Goal: Task Accomplishment & Management: Manage account settings

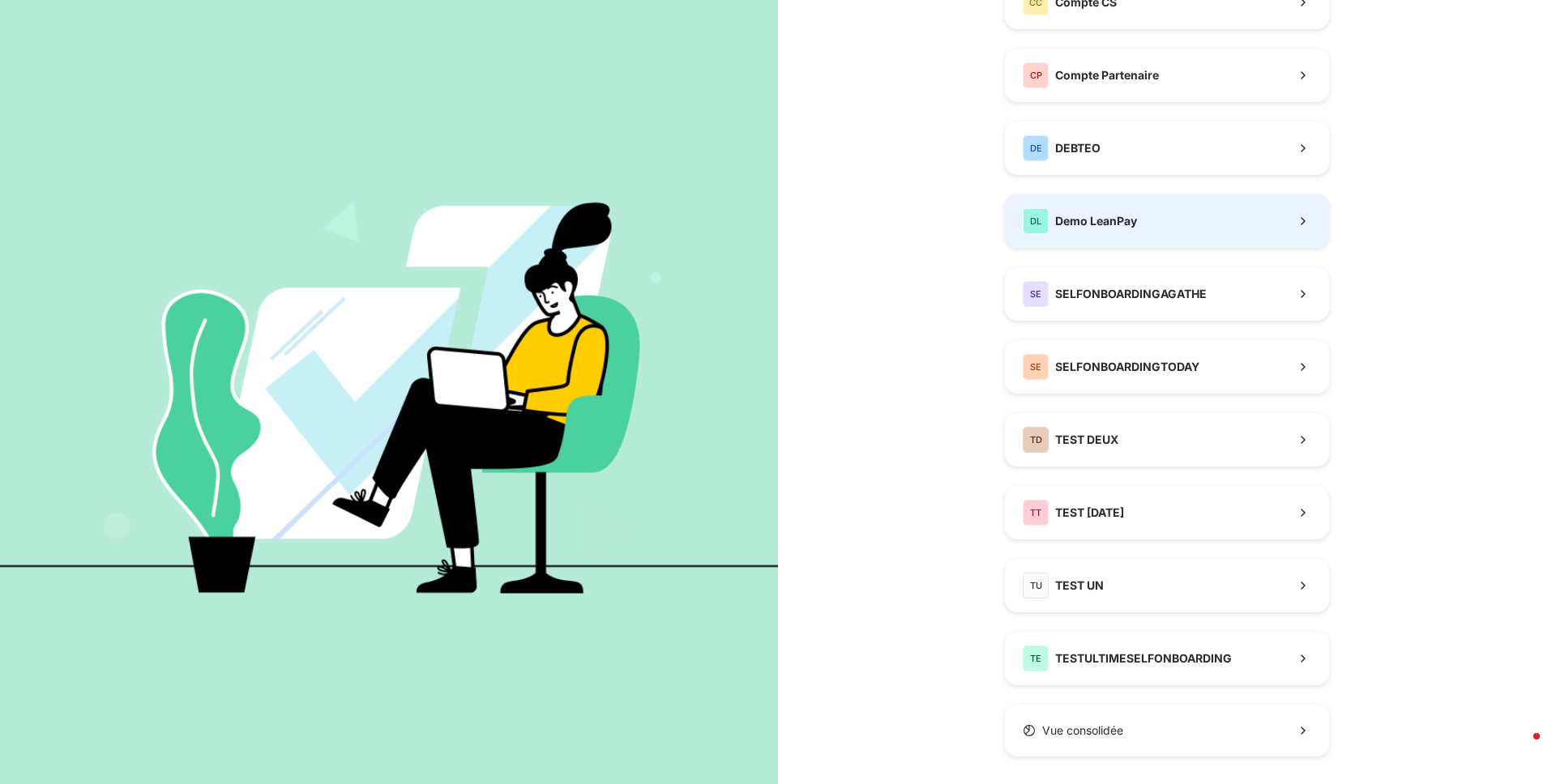
scroll to position [228, 0]
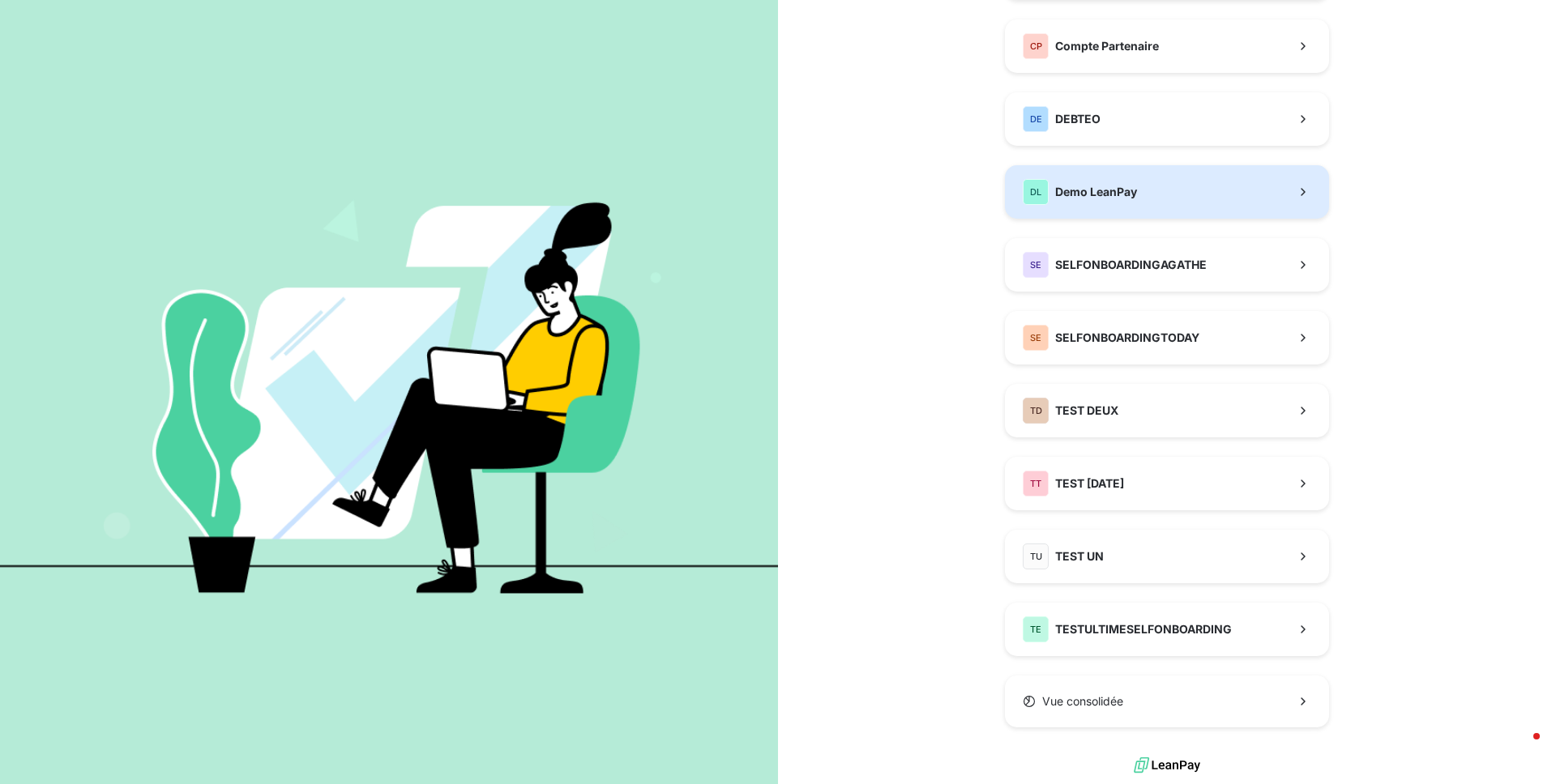
click at [1057, 210] on button "DL Demo LeanPay" at bounding box center [1167, 192] width 324 height 54
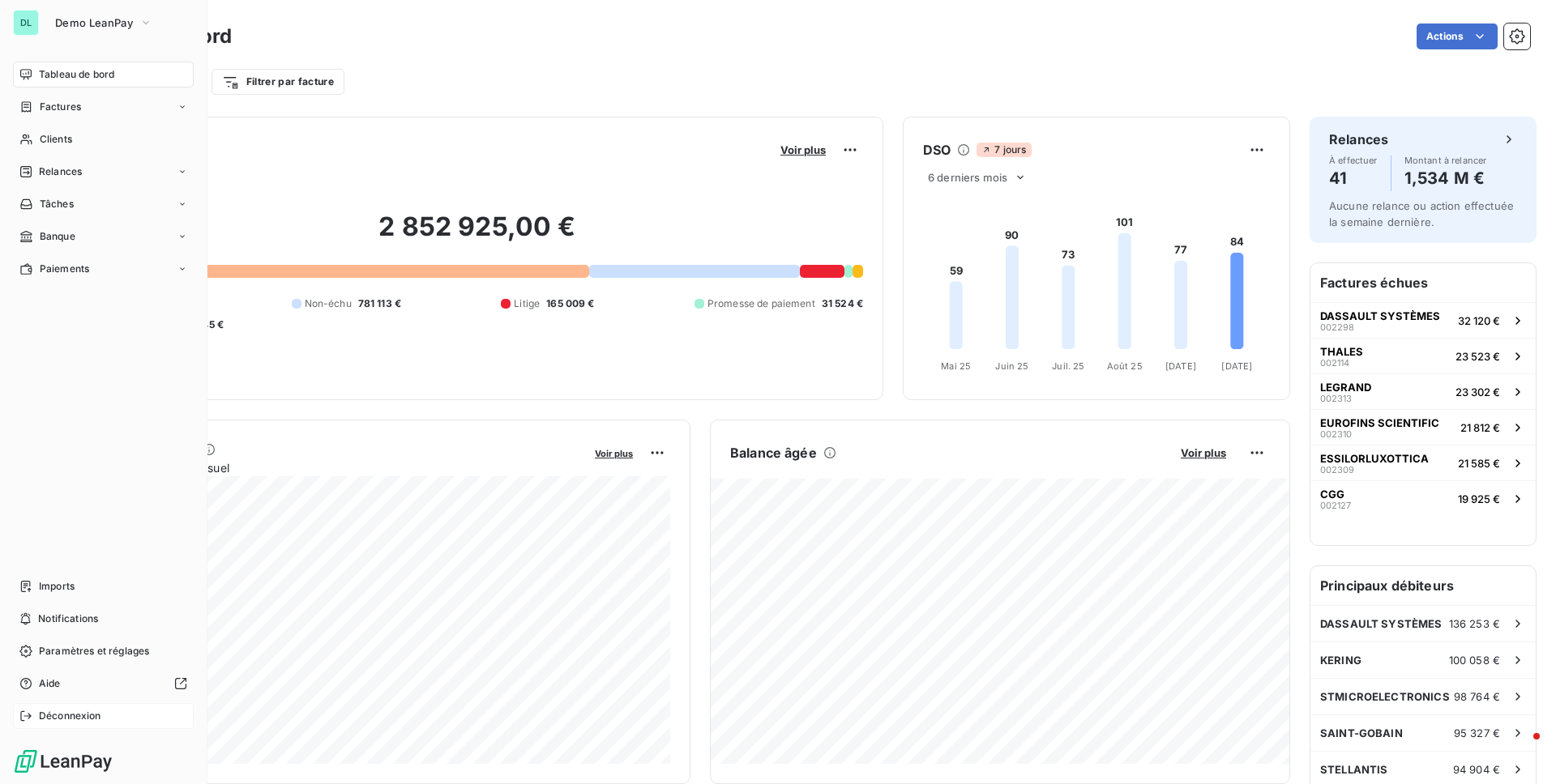
click at [72, 711] on span "Déconnexion" at bounding box center [70, 716] width 63 height 15
